Goal: Find specific page/section: Find specific page/section

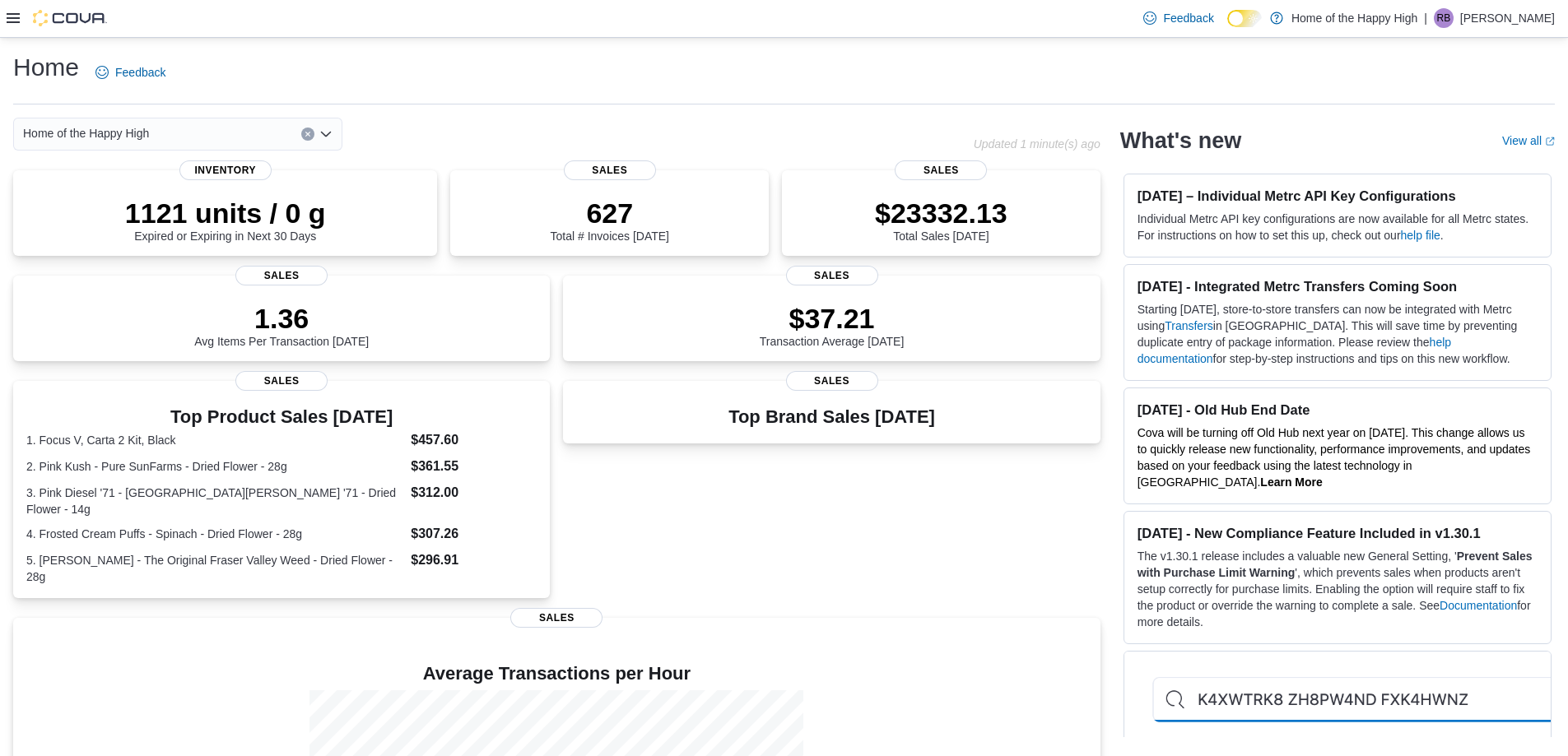
click at [13, 16] on icon at bounding box center [13, 18] width 13 height 13
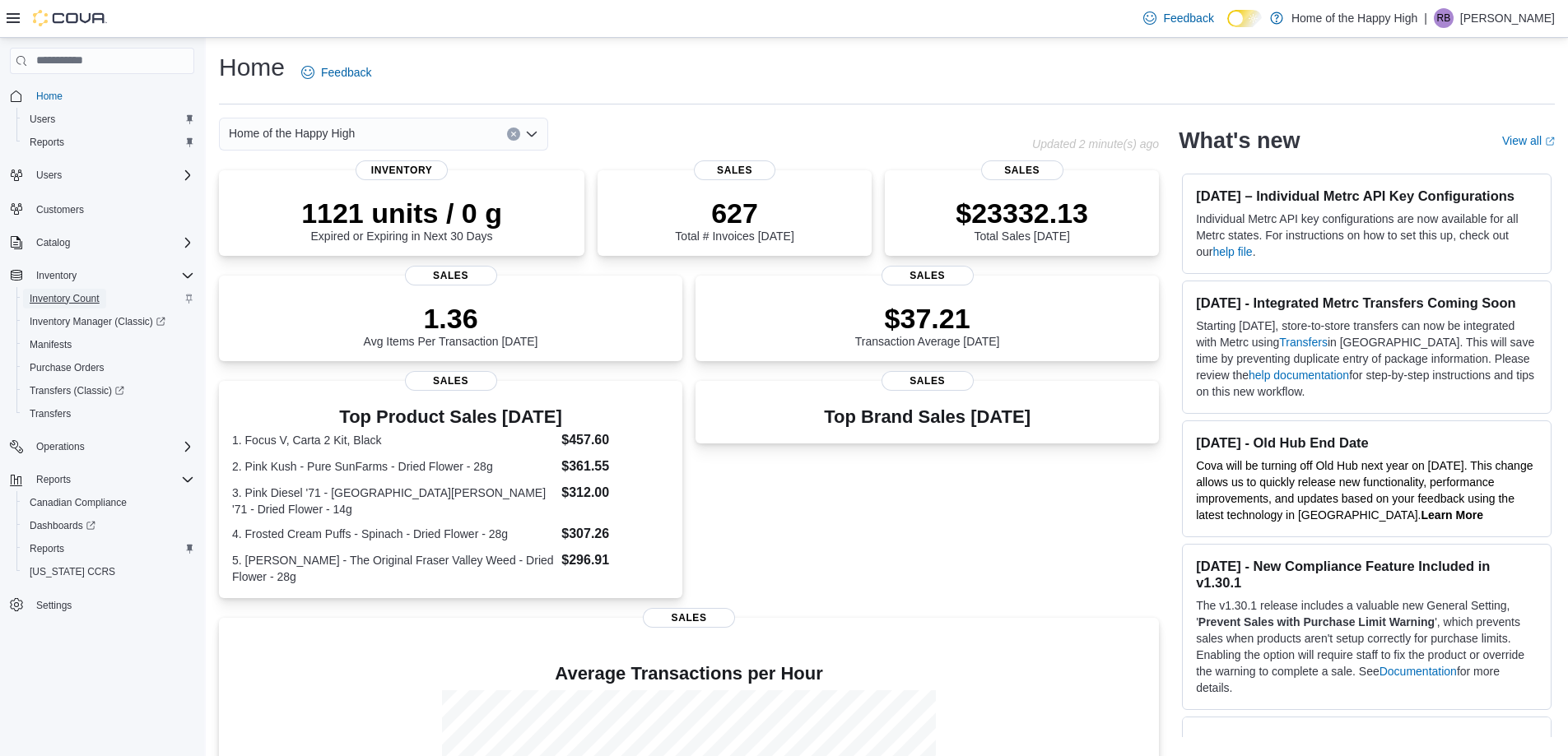
click at [86, 289] on span "Inventory Count" at bounding box center [65, 299] width 70 height 20
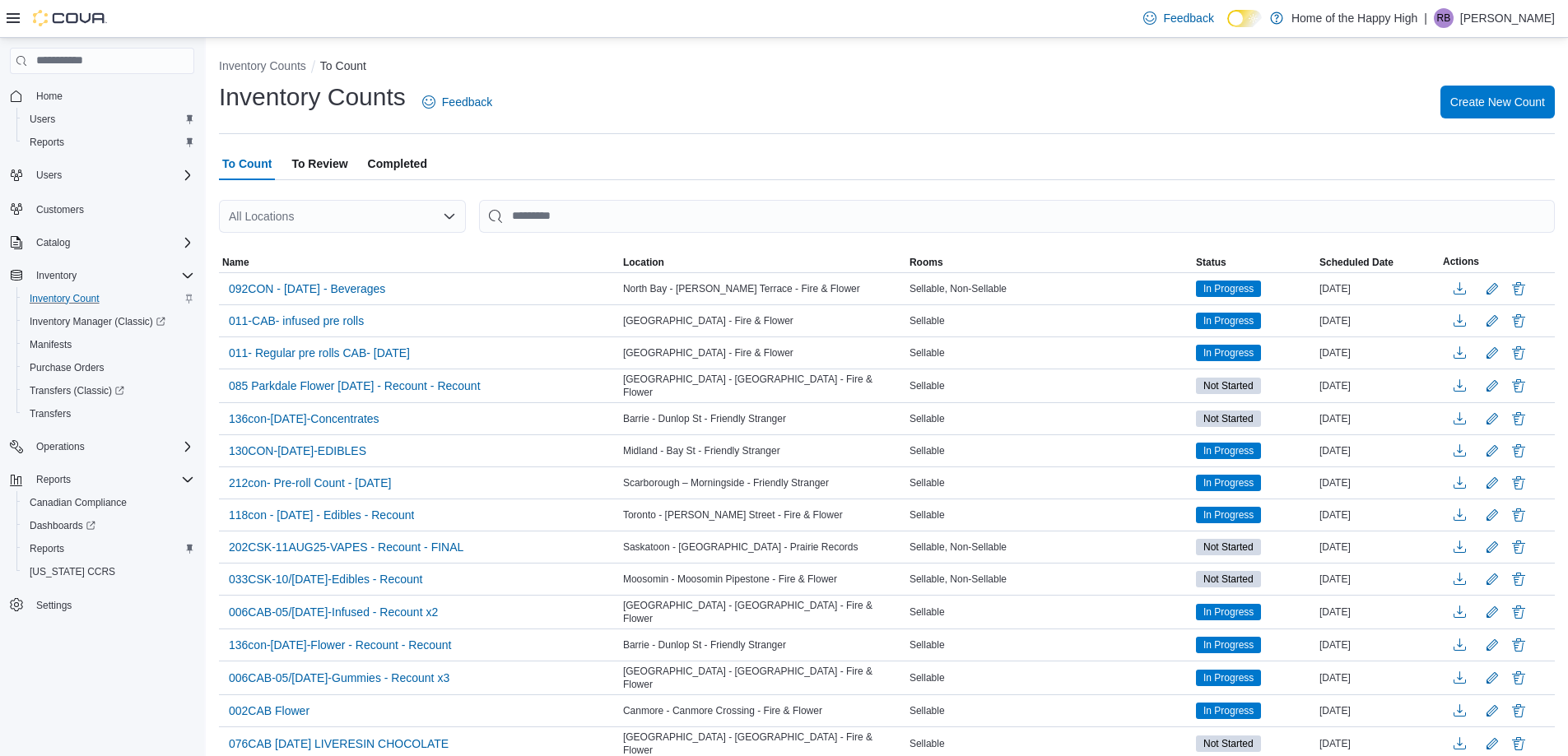
click at [1500, 21] on p "Rayden Bajnok" at bounding box center [1508, 18] width 95 height 20
click at [1443, 157] on span "Sign Out" at bounding box center [1449, 160] width 45 height 16
